Goal: Information Seeking & Learning: Learn about a topic

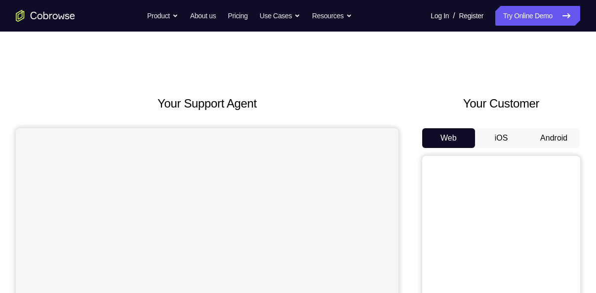
click at [558, 133] on button "Android" at bounding box center [553, 138] width 53 height 20
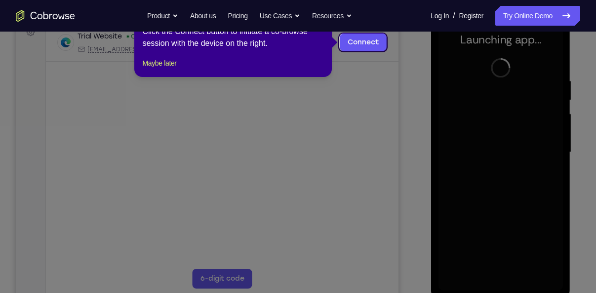
click at [380, 112] on icon at bounding box center [301, 146] width 603 height 293
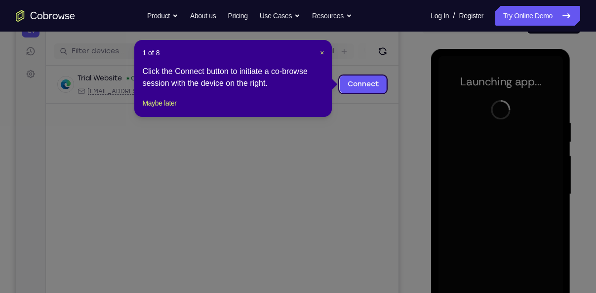
scroll to position [114, 0]
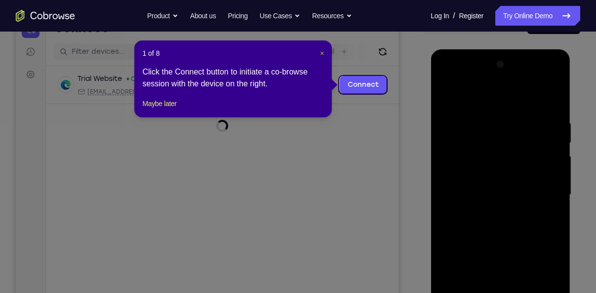
click at [322, 54] on span "×" at bounding box center [322, 53] width 4 height 8
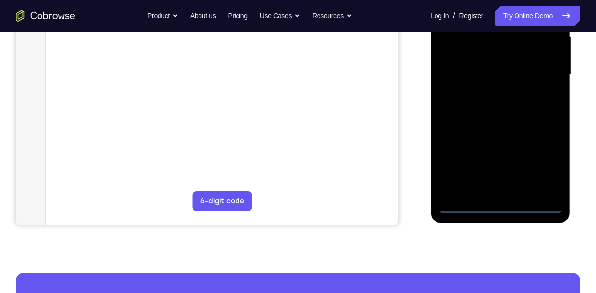
scroll to position [237, 0]
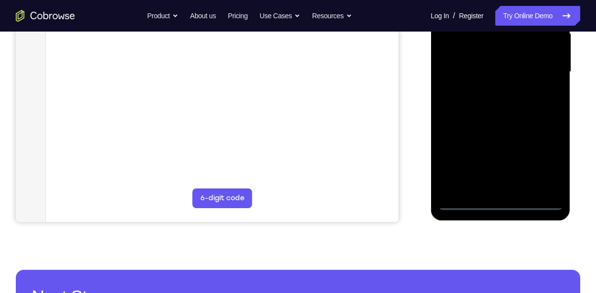
click at [503, 205] on div at bounding box center [500, 72] width 124 height 276
click at [541, 166] on div at bounding box center [500, 72] width 124 height 276
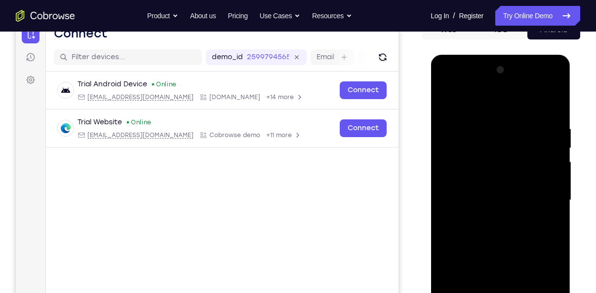
scroll to position [108, 0]
click at [444, 85] on div at bounding box center [500, 201] width 124 height 276
click at [550, 197] on div at bounding box center [500, 201] width 124 height 276
click at [488, 220] on div at bounding box center [500, 201] width 124 height 276
click at [493, 192] on div at bounding box center [500, 201] width 124 height 276
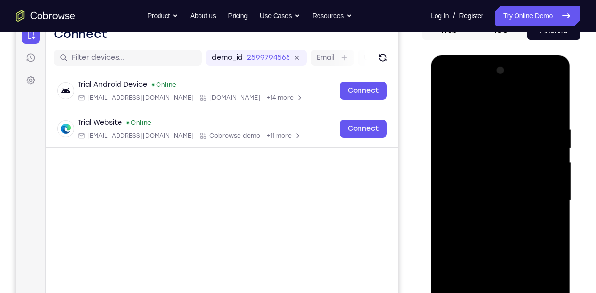
click at [494, 177] on div at bounding box center [500, 201] width 124 height 276
click at [494, 203] on div at bounding box center [500, 201] width 124 height 276
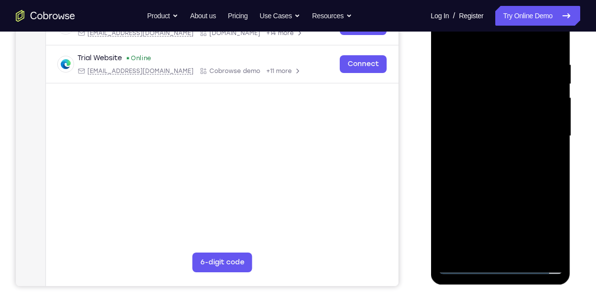
scroll to position [173, 0]
click at [502, 161] on div at bounding box center [500, 136] width 124 height 276
click at [499, 168] on div at bounding box center [500, 136] width 124 height 276
click at [502, 163] on div at bounding box center [500, 136] width 124 height 276
click at [501, 149] on div at bounding box center [500, 136] width 124 height 276
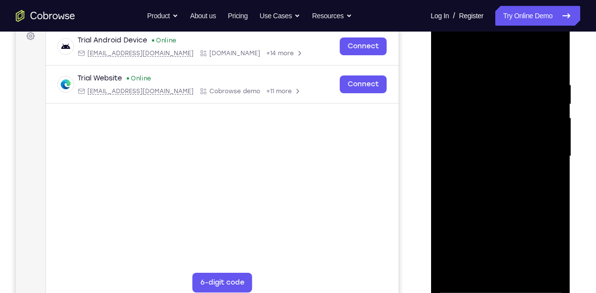
scroll to position [171, 0]
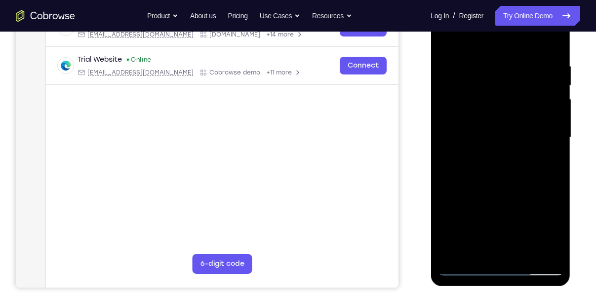
click at [484, 138] on div at bounding box center [500, 138] width 124 height 276
click at [493, 166] on div at bounding box center [500, 138] width 124 height 276
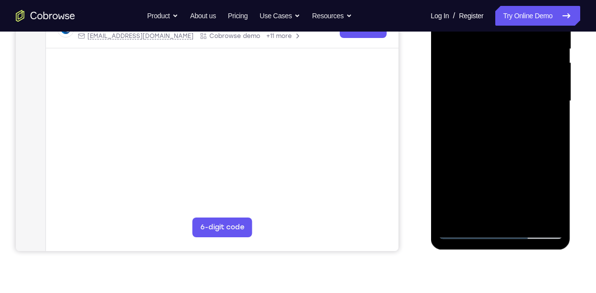
click at [465, 231] on div at bounding box center [500, 101] width 124 height 276
click at [489, 136] on div at bounding box center [500, 101] width 124 height 276
click at [460, 230] on div at bounding box center [500, 101] width 124 height 276
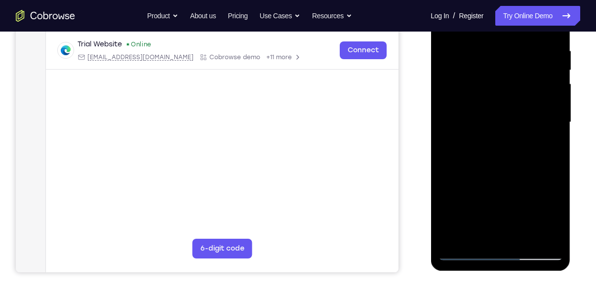
scroll to position [187, 0]
click at [484, 155] on div at bounding box center [500, 122] width 124 height 276
click at [495, 150] on div at bounding box center [500, 122] width 124 height 276
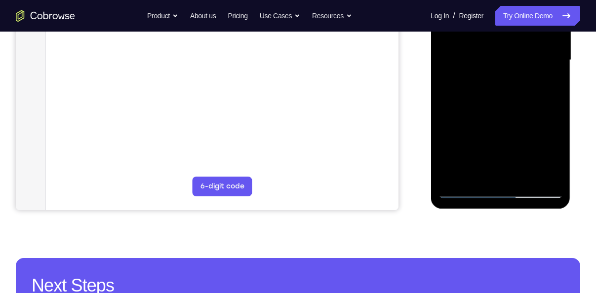
scroll to position [249, 0]
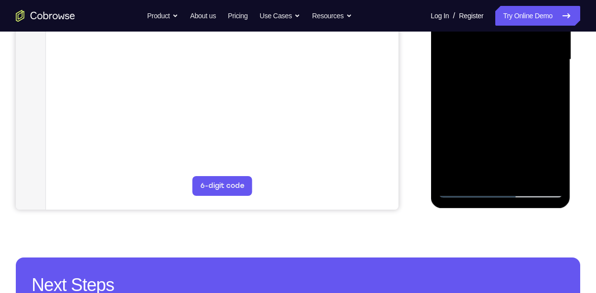
click at [465, 184] on div at bounding box center [500, 60] width 124 height 276
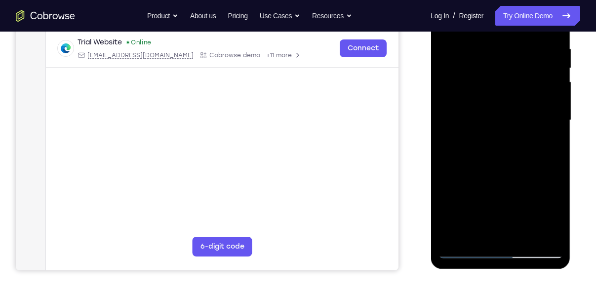
click at [464, 247] on div at bounding box center [500, 120] width 124 height 276
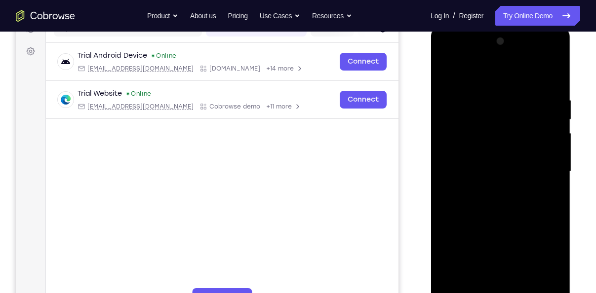
scroll to position [137, 0]
click at [444, 73] on div at bounding box center [500, 172] width 124 height 276
click at [554, 87] on div at bounding box center [500, 172] width 124 height 276
click at [553, 73] on div at bounding box center [500, 172] width 124 height 276
click at [448, 75] on div at bounding box center [500, 172] width 124 height 276
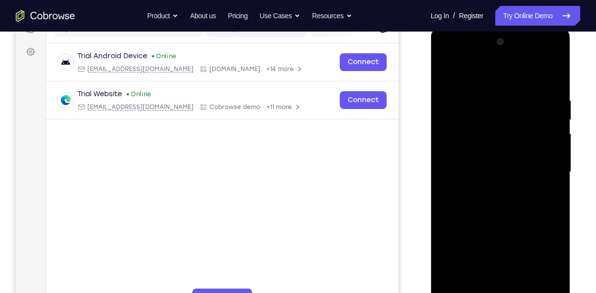
scroll to position [171, 0]
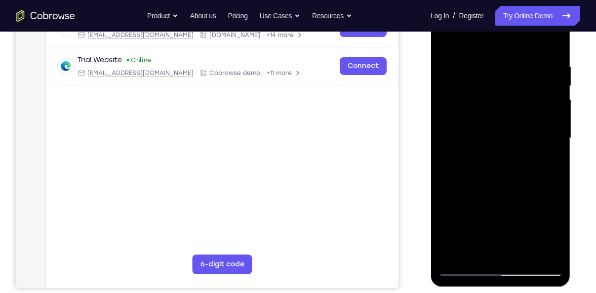
click at [527, 255] on div at bounding box center [500, 138] width 124 height 276
click at [505, 191] on div at bounding box center [500, 138] width 124 height 276
drag, startPoint x: 517, startPoint y: 219, endPoint x: 514, endPoint y: 149, distance: 70.7
click at [514, 149] on div at bounding box center [500, 138] width 124 height 276
drag, startPoint x: 498, startPoint y: 217, endPoint x: 493, endPoint y: 293, distance: 76.2
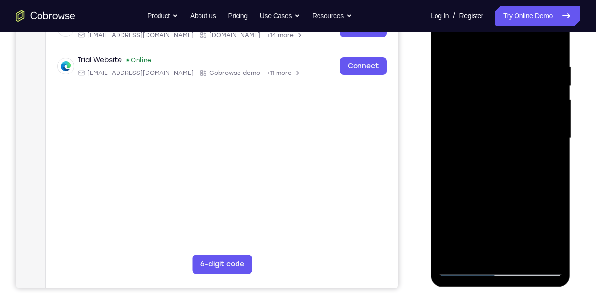
click at [493, 289] on html "Online web based iOS Simulators and Android Emulators. Run iPhone, iPad, Mobile…" at bounding box center [500, 141] width 141 height 296
click at [489, 193] on div at bounding box center [500, 138] width 124 height 276
click at [552, 161] on div at bounding box center [500, 138] width 124 height 276
click at [445, 35] on div at bounding box center [500, 138] width 124 height 276
click at [464, 267] on div at bounding box center [500, 138] width 124 height 276
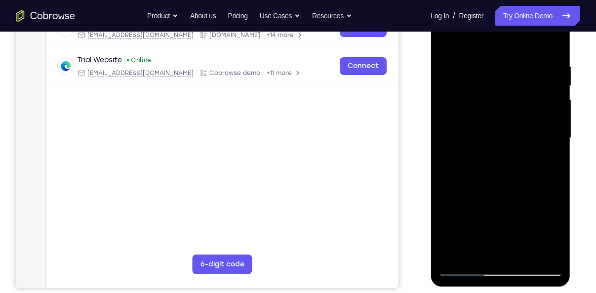
click at [447, 39] on div at bounding box center [500, 138] width 124 height 276
click at [445, 40] on div at bounding box center [500, 138] width 124 height 276
click at [473, 254] on div at bounding box center [500, 138] width 124 height 276
click at [468, 39] on div at bounding box center [500, 138] width 124 height 276
click at [489, 51] on div at bounding box center [500, 138] width 124 height 276
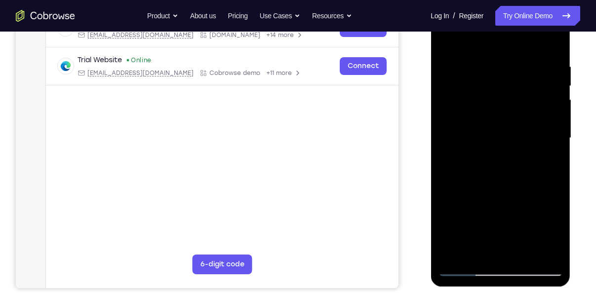
click at [447, 40] on div at bounding box center [500, 138] width 124 height 276
click at [538, 38] on div at bounding box center [500, 138] width 124 height 276
click at [509, 54] on div at bounding box center [500, 138] width 124 height 276
click at [447, 36] on div at bounding box center [500, 138] width 124 height 276
click at [536, 38] on div at bounding box center [500, 138] width 124 height 276
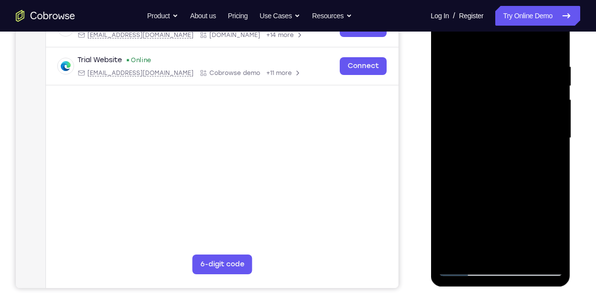
click at [553, 64] on div at bounding box center [500, 138] width 124 height 276
click at [550, 36] on div at bounding box center [500, 138] width 124 height 276
click at [452, 248] on div at bounding box center [500, 138] width 124 height 276
click at [526, 252] on div at bounding box center [500, 138] width 124 height 276
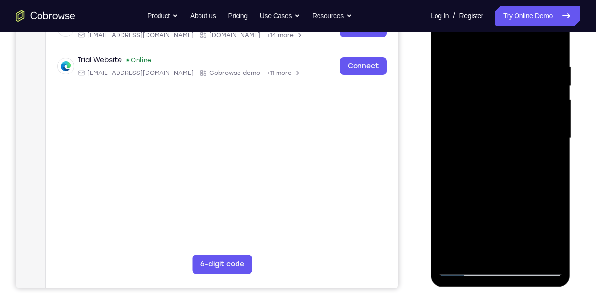
click at [461, 270] on div at bounding box center [500, 138] width 124 height 276
click at [482, 66] on div at bounding box center [500, 138] width 124 height 276
click at [541, 249] on div at bounding box center [500, 138] width 124 height 276
click at [496, 248] on div at bounding box center [500, 138] width 124 height 276
click at [554, 251] on div at bounding box center [500, 138] width 124 height 276
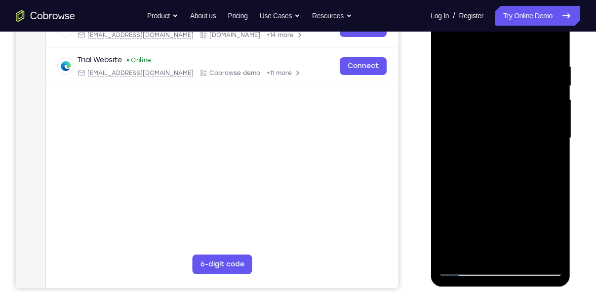
click at [464, 270] on div at bounding box center [500, 138] width 124 height 276
click at [549, 248] on div at bounding box center [500, 138] width 124 height 276
click at [551, 42] on div at bounding box center [500, 138] width 124 height 276
click at [523, 251] on div at bounding box center [500, 138] width 124 height 276
click at [497, 145] on div at bounding box center [500, 138] width 124 height 276
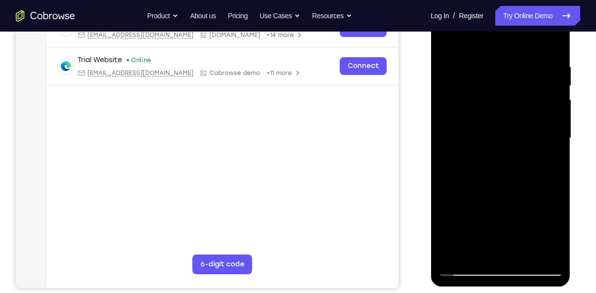
click at [500, 148] on div at bounding box center [500, 138] width 124 height 276
click at [499, 149] on div at bounding box center [500, 138] width 124 height 276
click at [496, 147] on div at bounding box center [500, 138] width 124 height 276
click at [504, 139] on div at bounding box center [500, 138] width 124 height 276
click at [474, 244] on div at bounding box center [500, 138] width 124 height 276
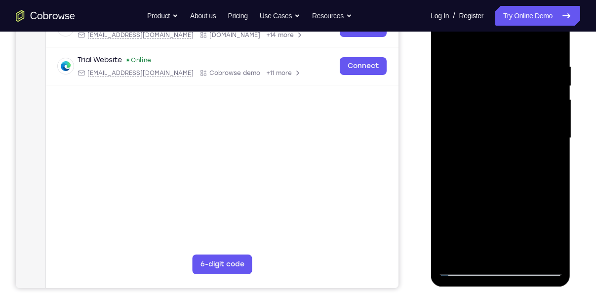
click at [548, 164] on div at bounding box center [500, 138] width 124 height 276
click at [448, 39] on div at bounding box center [500, 138] width 124 height 276
click at [448, 38] on div at bounding box center [500, 138] width 124 height 276
drag, startPoint x: 493, startPoint y: 169, endPoint x: 506, endPoint y: 79, distance: 90.3
click at [506, 79] on div at bounding box center [500, 138] width 124 height 276
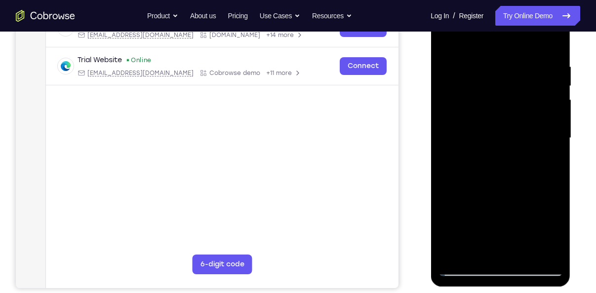
drag, startPoint x: 476, startPoint y: 205, endPoint x: 483, endPoint y: 112, distance: 93.6
click at [483, 112] on div at bounding box center [500, 138] width 124 height 276
drag, startPoint x: 486, startPoint y: 205, endPoint x: 479, endPoint y: 93, distance: 112.3
click at [479, 93] on div at bounding box center [500, 138] width 124 height 276
drag, startPoint x: 486, startPoint y: 149, endPoint x: 480, endPoint y: 62, distance: 87.1
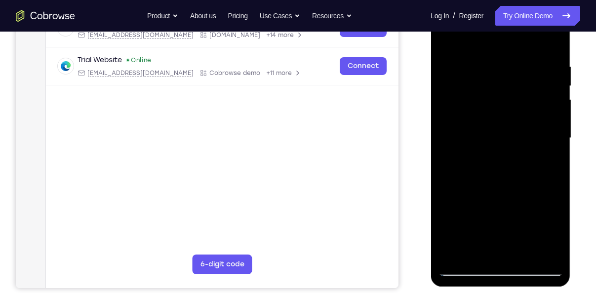
click at [480, 62] on div at bounding box center [500, 138] width 124 height 276
drag, startPoint x: 476, startPoint y: 166, endPoint x: 499, endPoint y: 66, distance: 102.3
drag, startPoint x: 499, startPoint y: 66, endPoint x: 553, endPoint y: 130, distance: 84.1
click at [553, 130] on div at bounding box center [500, 138] width 124 height 276
click at [555, 153] on div at bounding box center [500, 138] width 124 height 276
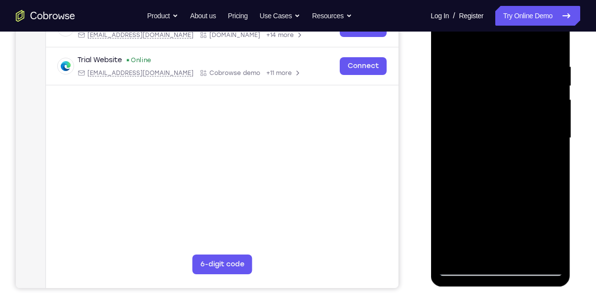
click at [555, 153] on div at bounding box center [500, 138] width 124 height 276
click at [557, 154] on div at bounding box center [500, 138] width 124 height 276
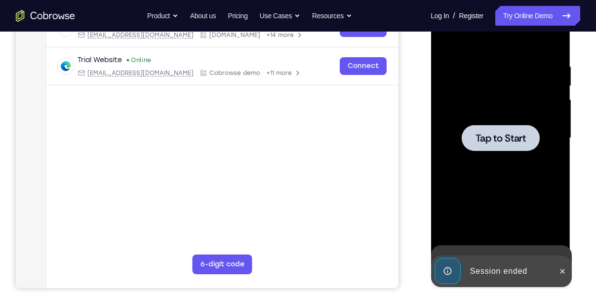
click at [557, 154] on div at bounding box center [500, 138] width 124 height 276
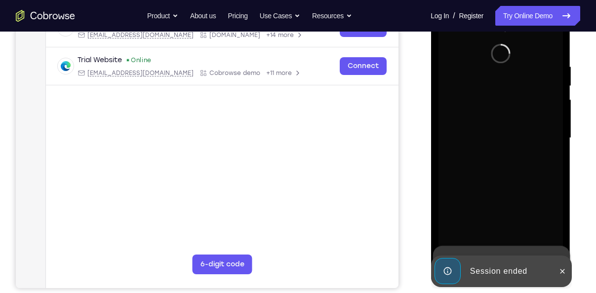
scroll to position [89, 0]
